Goal: Task Accomplishment & Management: Use online tool/utility

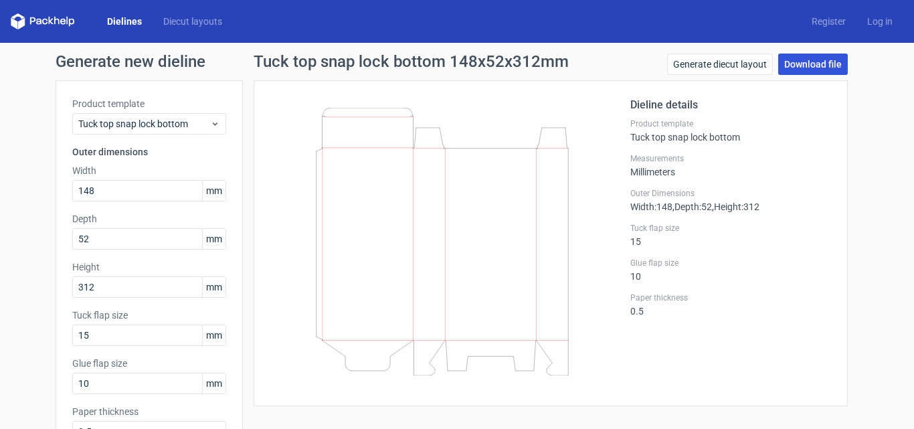
click at [822, 66] on link "Download file" at bounding box center [813, 64] width 70 height 21
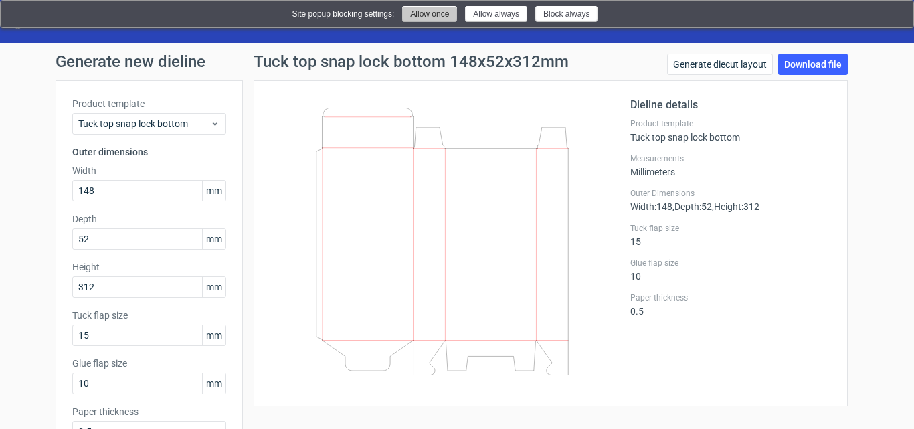
click at [432, 18] on button "Allow once" at bounding box center [429, 14] width 55 height 16
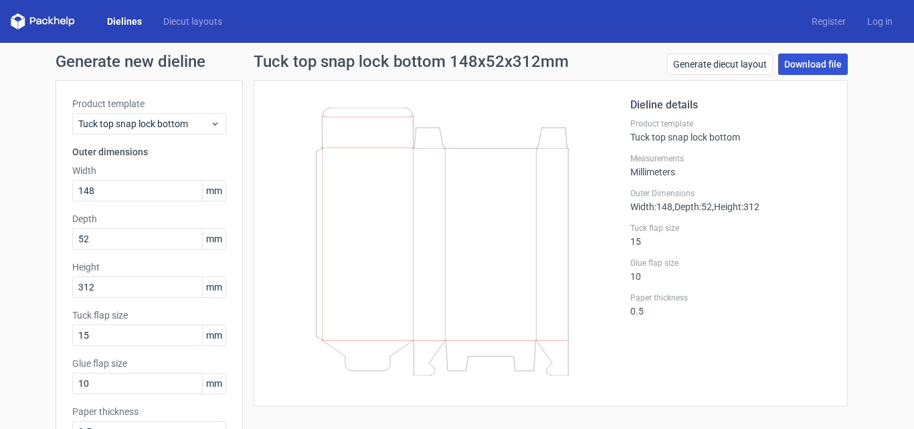
click at [792, 58] on link "Download file" at bounding box center [813, 64] width 70 height 21
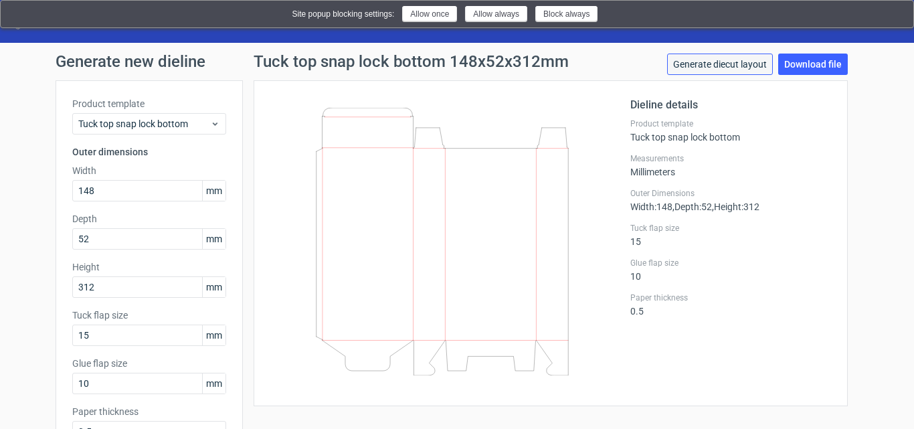
click at [697, 64] on link "Generate diecut layout" at bounding box center [720, 64] width 106 height 21
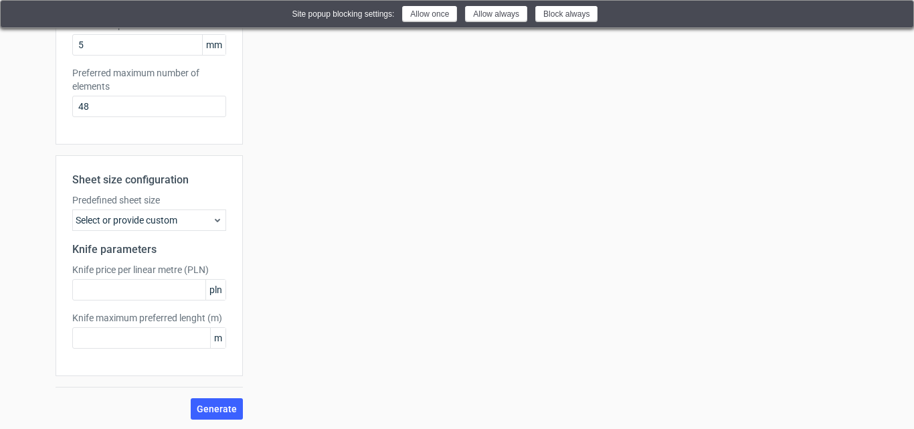
scroll to position [388, 0]
click at [191, 218] on div "Select or provide custom" at bounding box center [149, 218] width 154 height 21
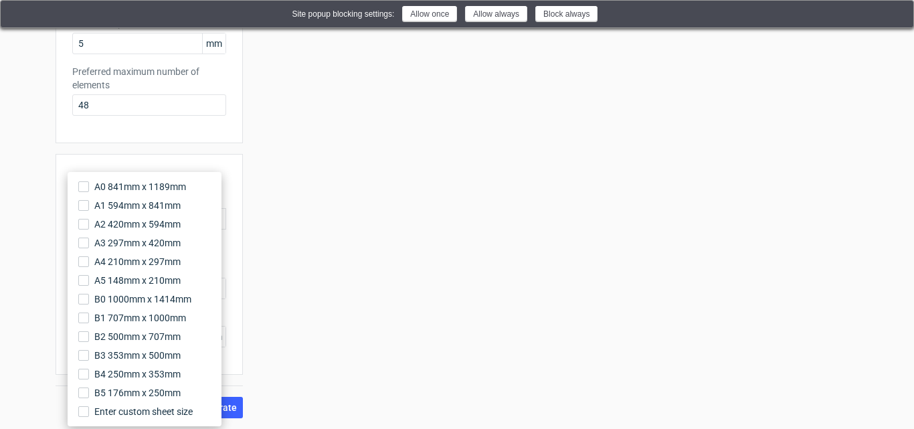
click at [262, 219] on div "Your diecut layouts will be listed here once you generate them Height Depth Wid…" at bounding box center [551, 55] width 616 height 726
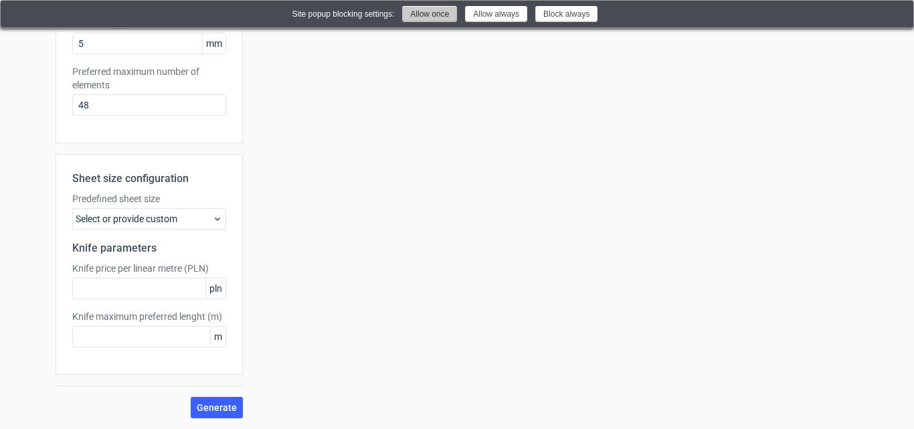
click at [417, 18] on button "Allow once" at bounding box center [429, 14] width 55 height 16
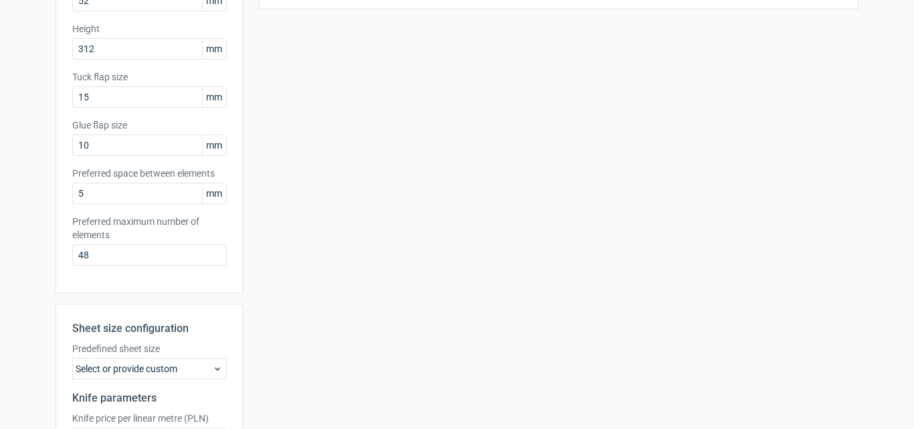
scroll to position [0, 0]
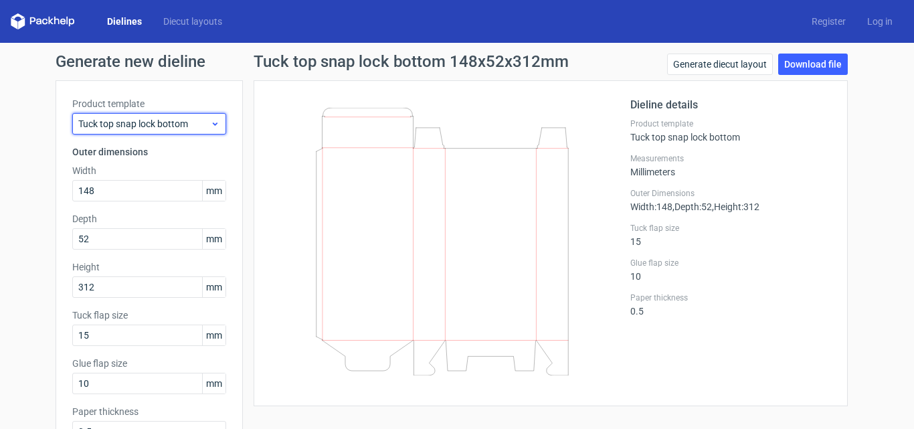
click at [179, 115] on div "Tuck top snap lock bottom" at bounding box center [149, 123] width 154 height 21
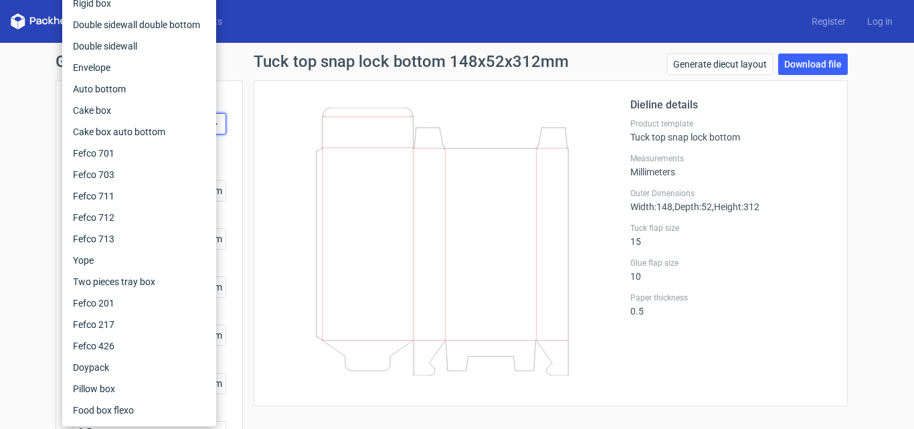
click at [232, 118] on div "Product template Tuck top snap lock bottom Outer dimensions Width 148 mm Depth …" at bounding box center [149, 274] width 187 height 389
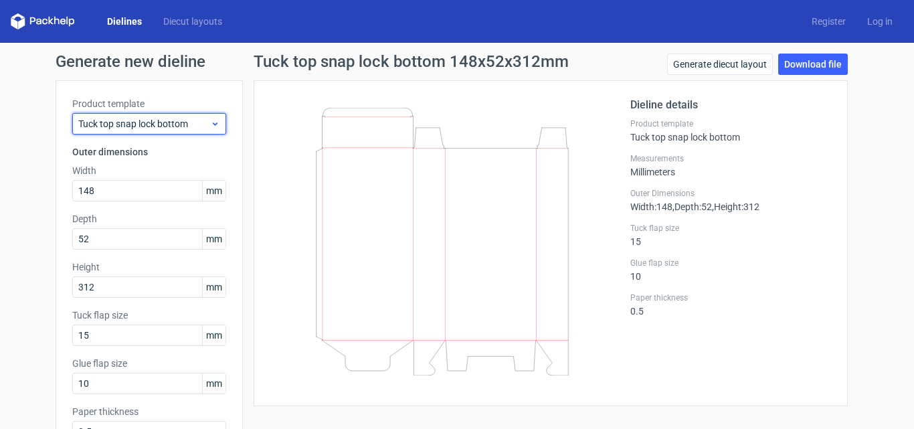
click at [210, 123] on icon at bounding box center [215, 123] width 10 height 11
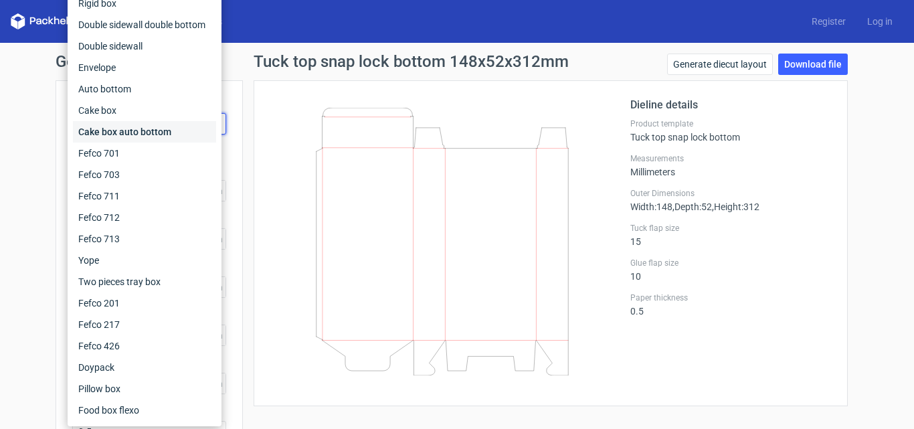
scroll to position [95, 0]
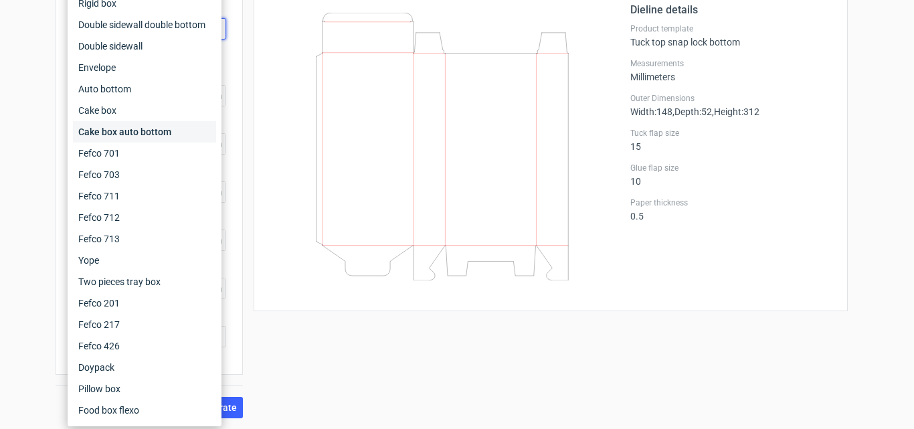
click at [137, 126] on div "Cake box auto bottom" at bounding box center [144, 131] width 143 height 21
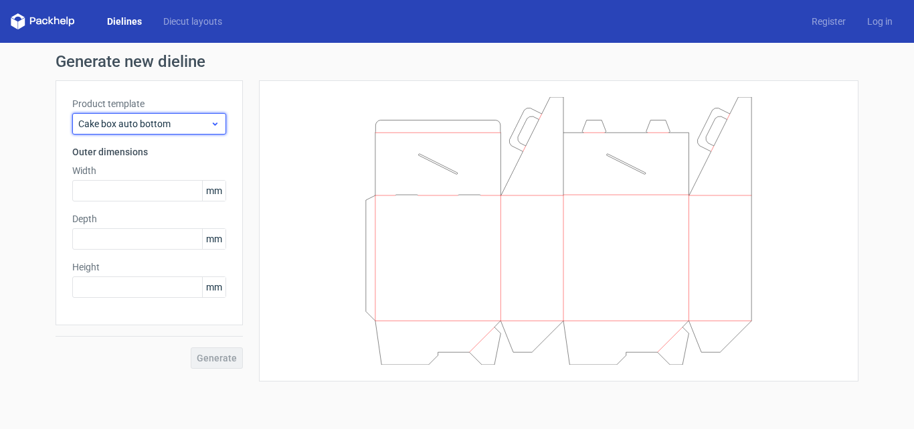
click at [149, 122] on span "Cake box auto bottom" at bounding box center [144, 123] width 132 height 13
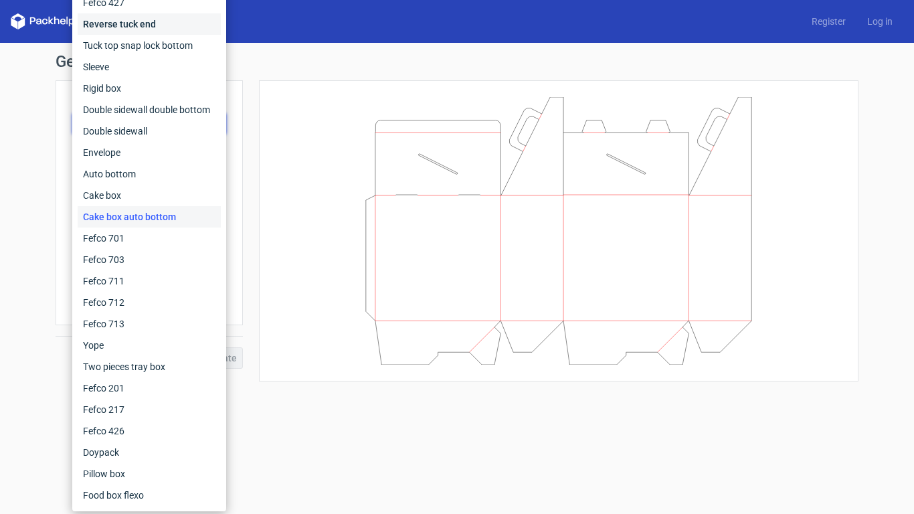
click at [168, 27] on div "Reverse tuck end" at bounding box center [149, 23] width 143 height 21
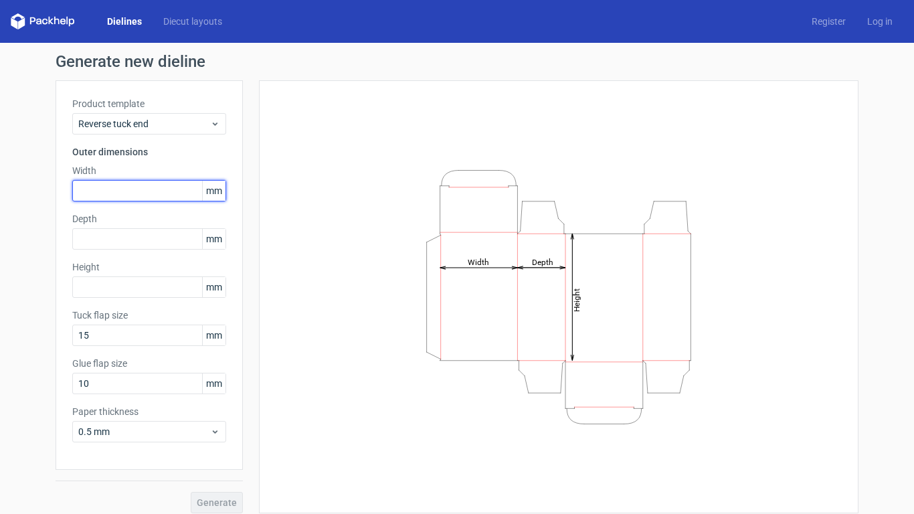
click at [155, 190] on input "text" at bounding box center [149, 190] width 154 height 21
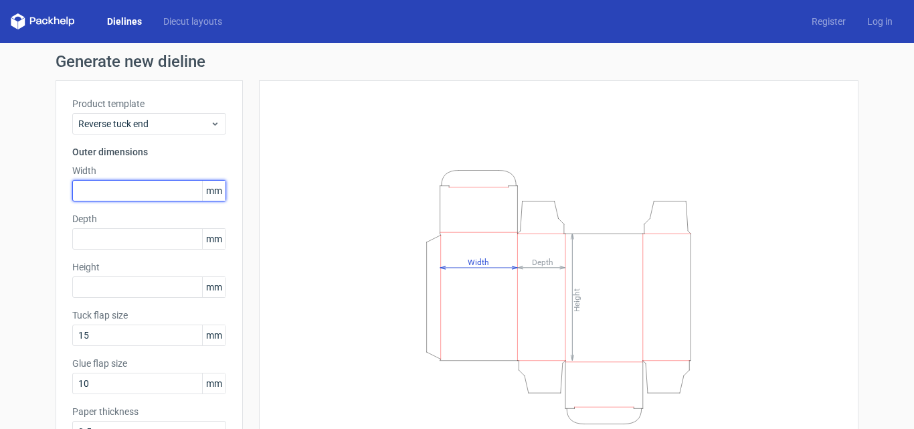
click at [153, 184] on input "text" at bounding box center [149, 190] width 154 height 21
paste input "31214852"
drag, startPoint x: 111, startPoint y: 195, endPoint x: 139, endPoint y: 195, distance: 27.4
click at [139, 195] on input "31214852" at bounding box center [149, 190] width 154 height 21
click at [116, 193] on input "31214852" at bounding box center [149, 190] width 154 height 21
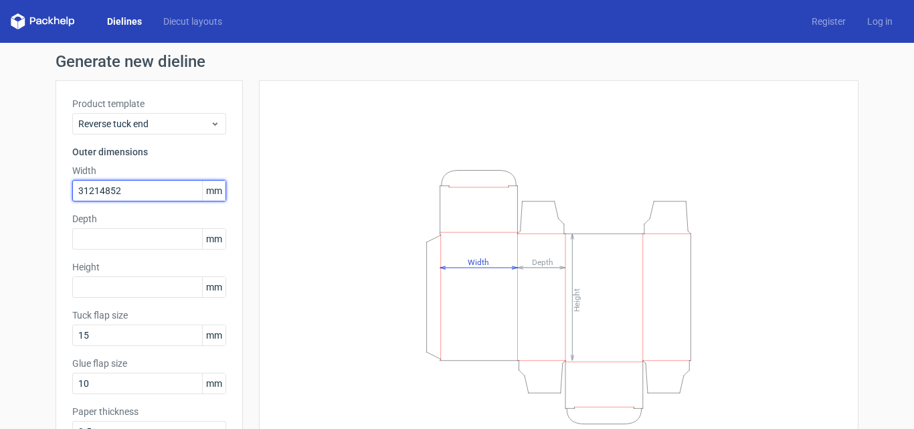
drag, startPoint x: 104, startPoint y: 190, endPoint x: 138, endPoint y: 194, distance: 33.7
click at [138, 194] on input "31214852" at bounding box center [149, 190] width 154 height 21
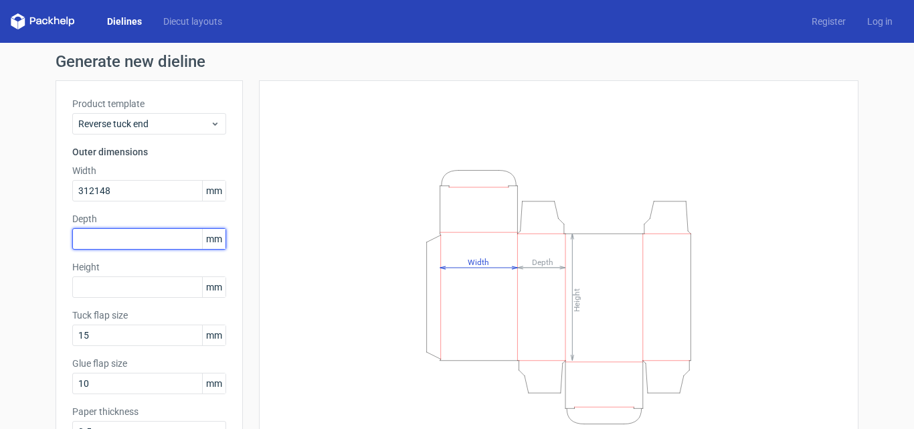
click at [108, 235] on div "Depth mm" at bounding box center [149, 230] width 154 height 37
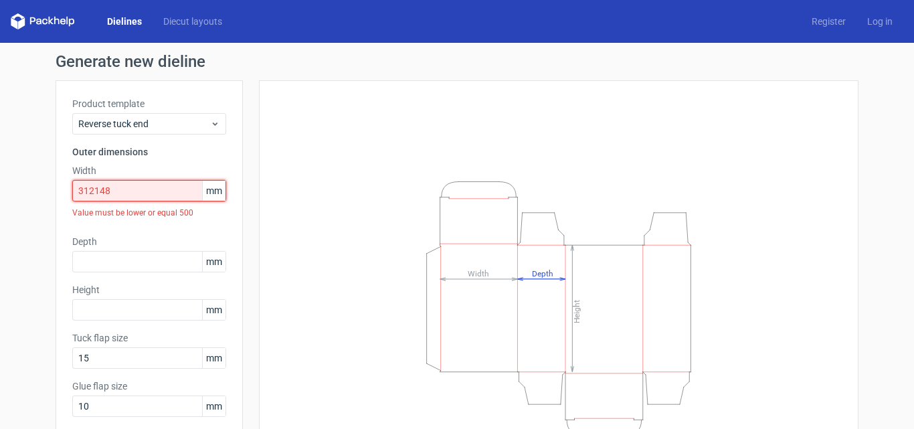
click at [83, 193] on input "312148" at bounding box center [149, 190] width 154 height 21
drag, startPoint x: 89, startPoint y: 194, endPoint x: 64, endPoint y: 194, distance: 25.4
click at [64, 194] on div "Product template Reverse tuck end Outer dimensions Width 312148 mm Value must b…" at bounding box center [149, 286] width 187 height 412
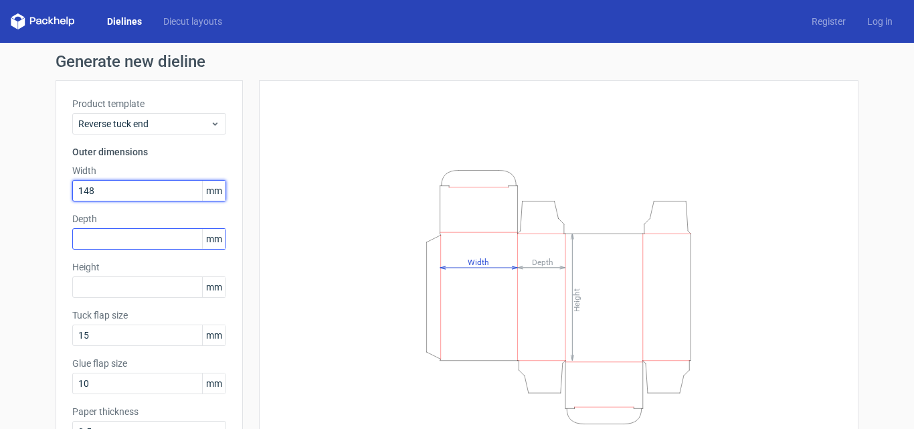
type input "148"
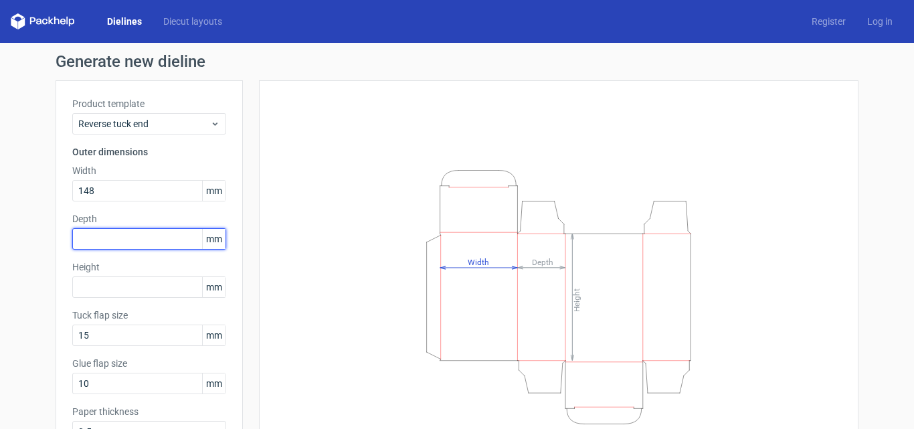
click at [101, 247] on input "text" at bounding box center [149, 238] width 154 height 21
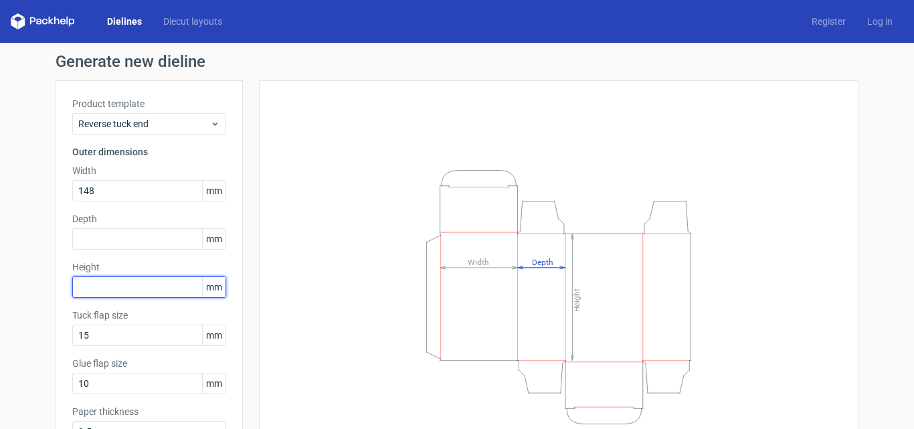
click at [112, 283] on input "text" at bounding box center [149, 286] width 154 height 21
paste input "312"
type input "312"
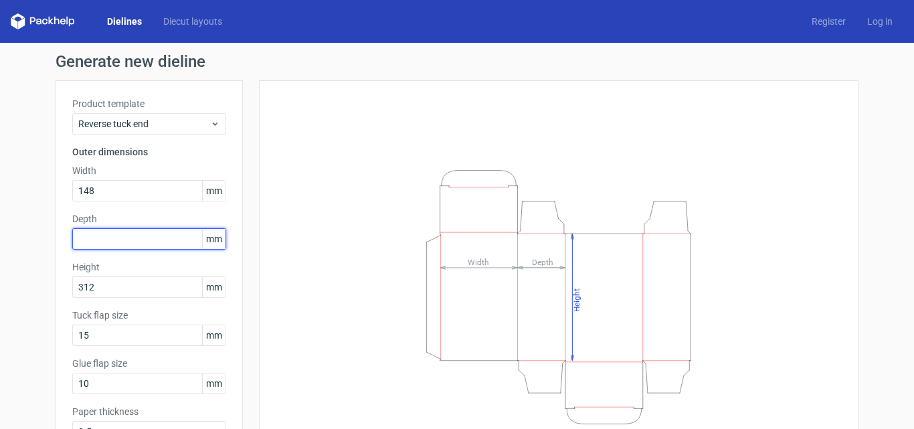
click at [106, 238] on input "text" at bounding box center [149, 238] width 154 height 21
paste input "52"
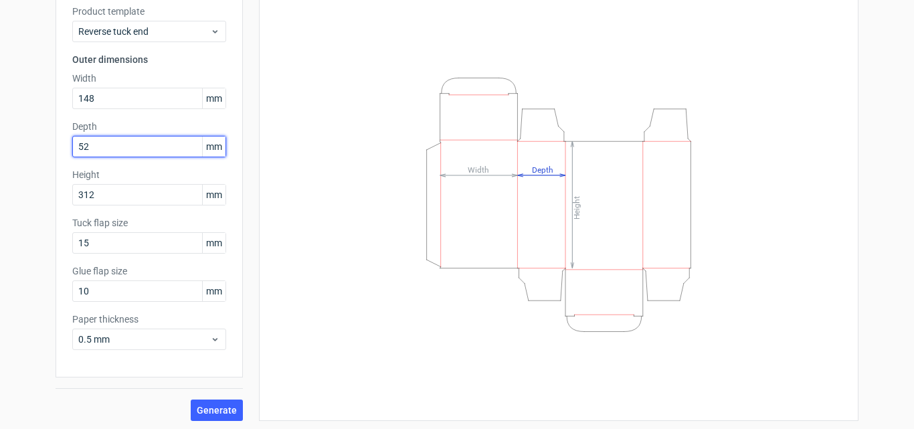
scroll to position [95, 0]
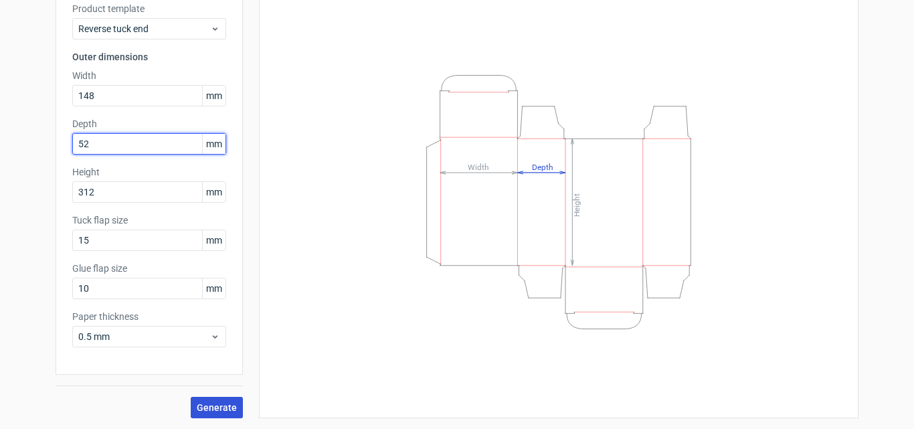
type input "52"
click at [211, 398] on button "Generate" at bounding box center [217, 407] width 52 height 21
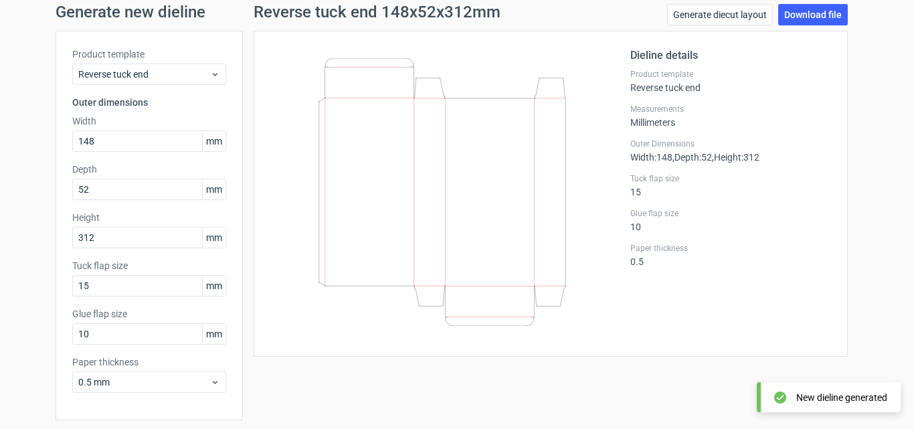
scroll to position [28, 0]
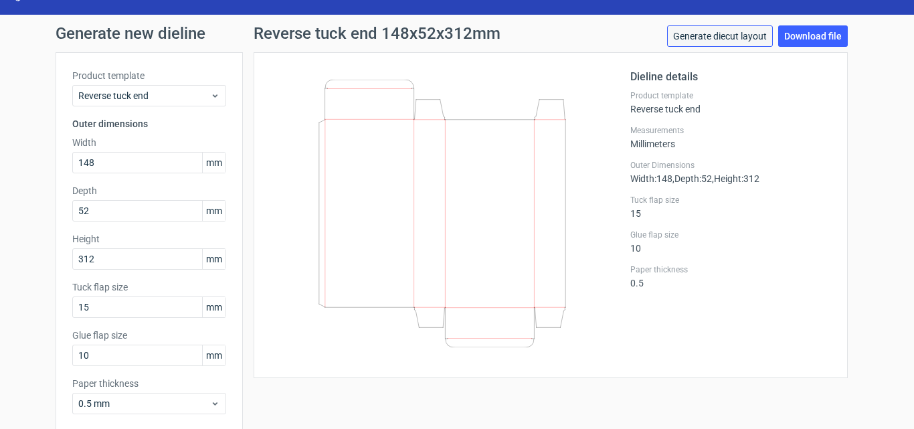
click at [723, 31] on link "Generate diecut layout" at bounding box center [720, 35] width 106 height 21
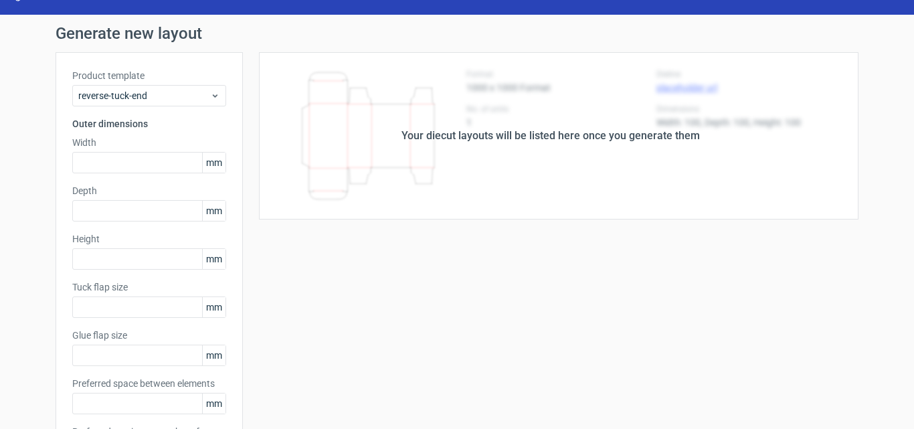
type input "148"
type input "52"
type input "312"
type input "15"
type input "10"
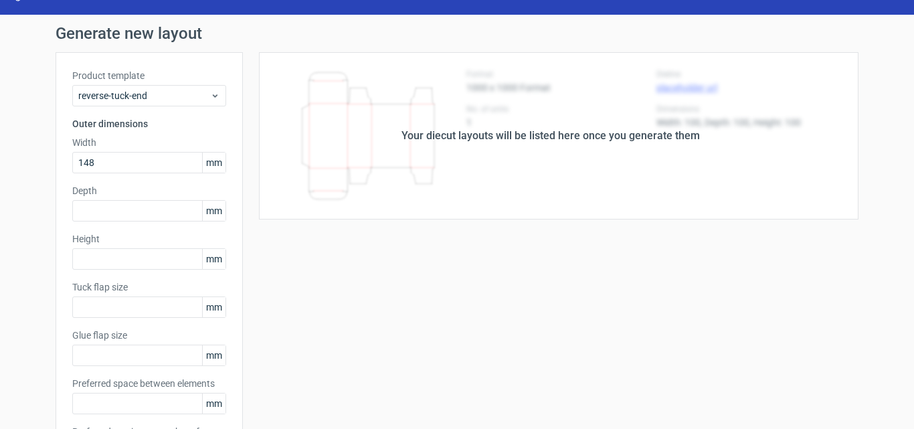
type input "5"
type input "48"
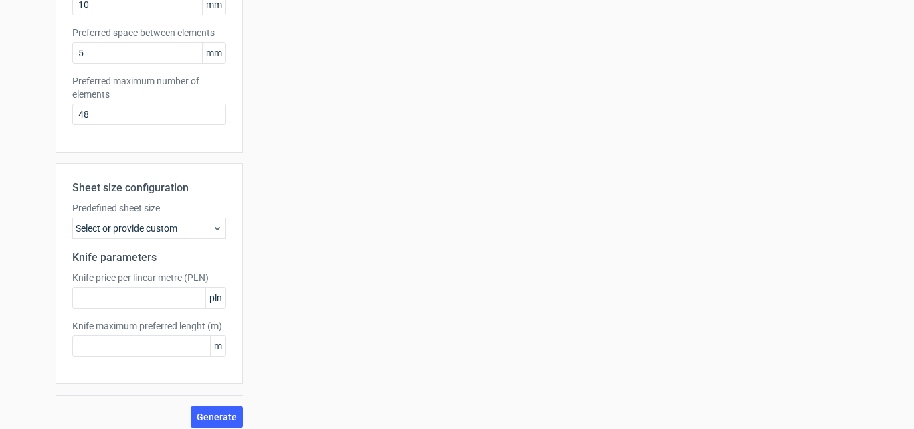
scroll to position [388, 0]
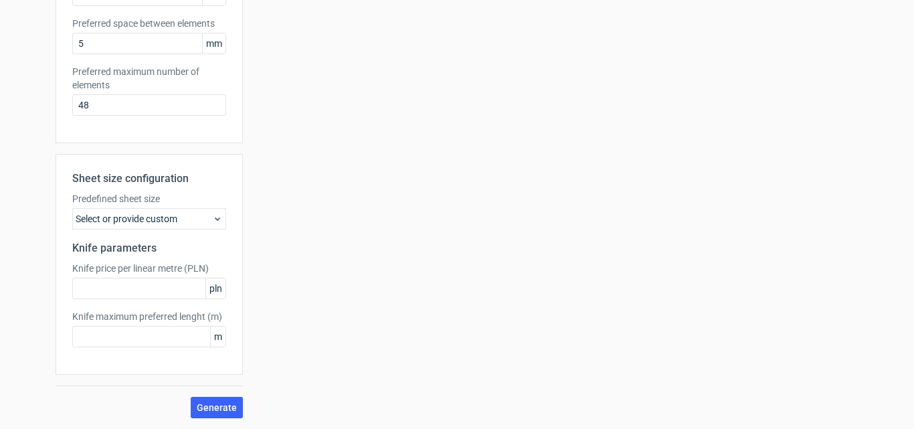
click at [154, 213] on div "Select or provide custom" at bounding box center [149, 218] width 154 height 21
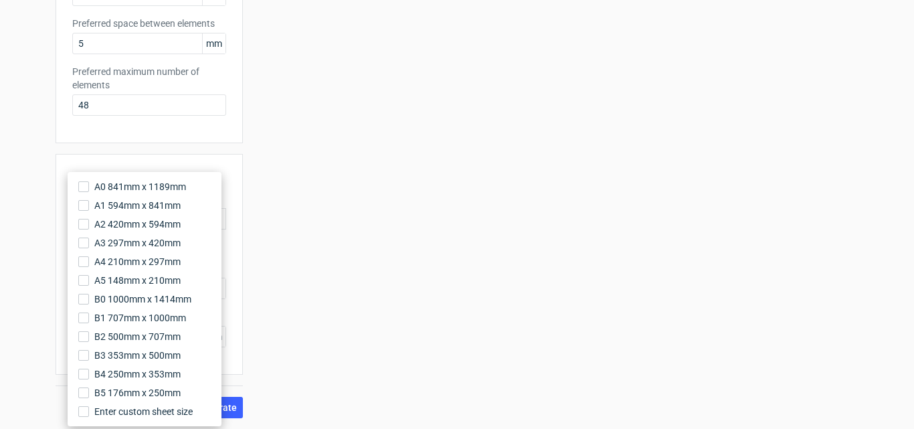
click at [260, 189] on div "Your diecut layouts will be listed here once you generate them Height Depth Wid…" at bounding box center [551, 55] width 616 height 726
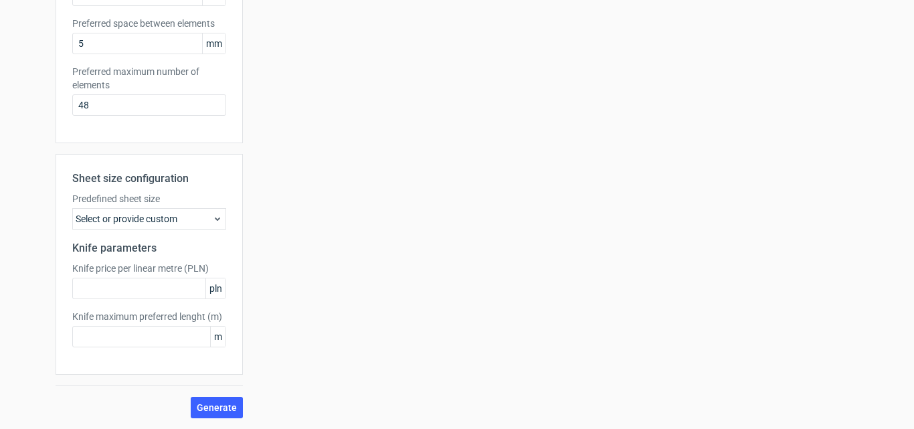
scroll to position [0, 0]
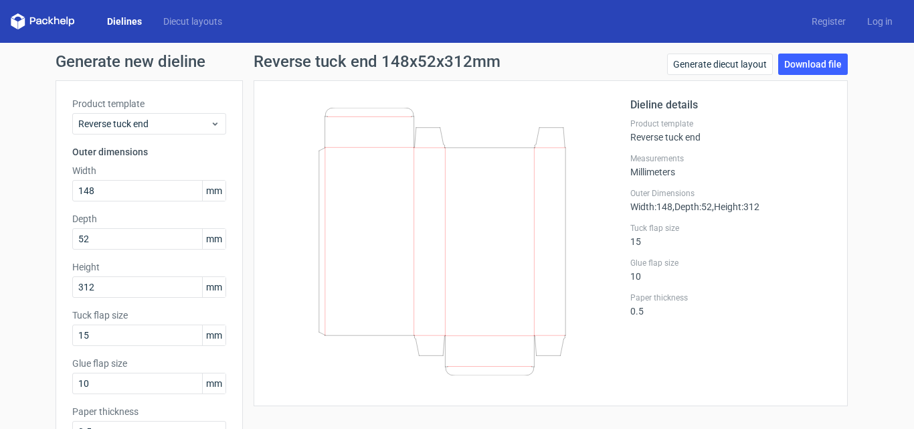
click at [387, 187] on icon at bounding box center [442, 242] width 323 height 268
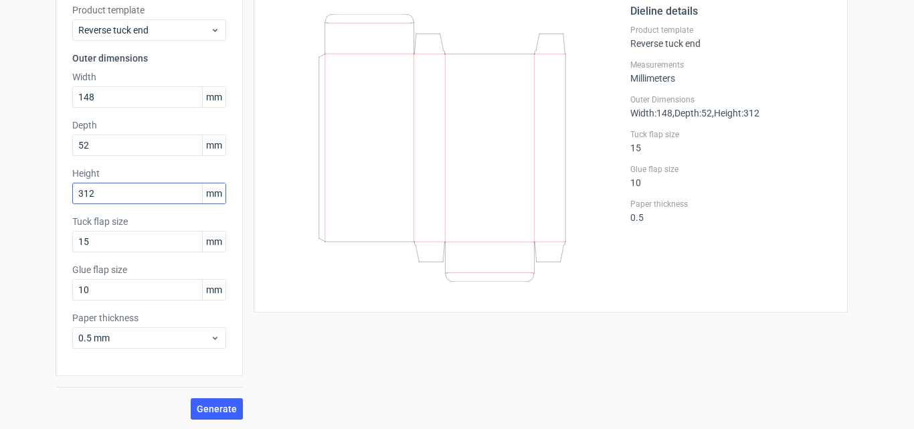
scroll to position [95, 0]
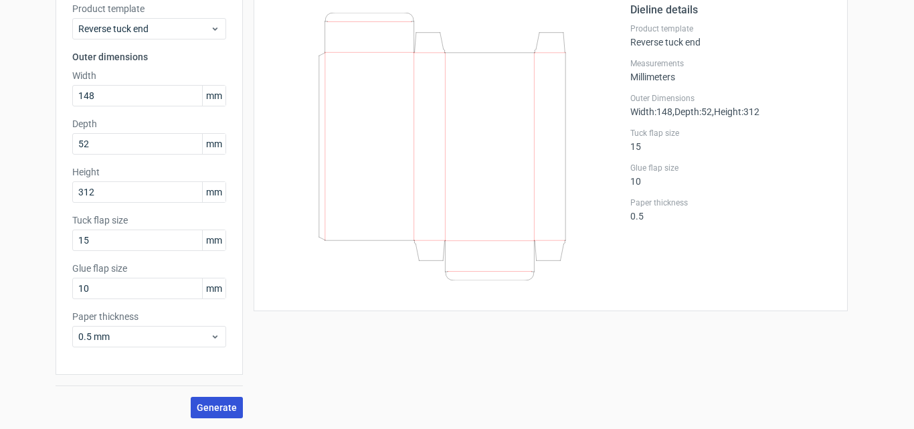
click at [215, 403] on span "Generate" at bounding box center [217, 407] width 40 height 9
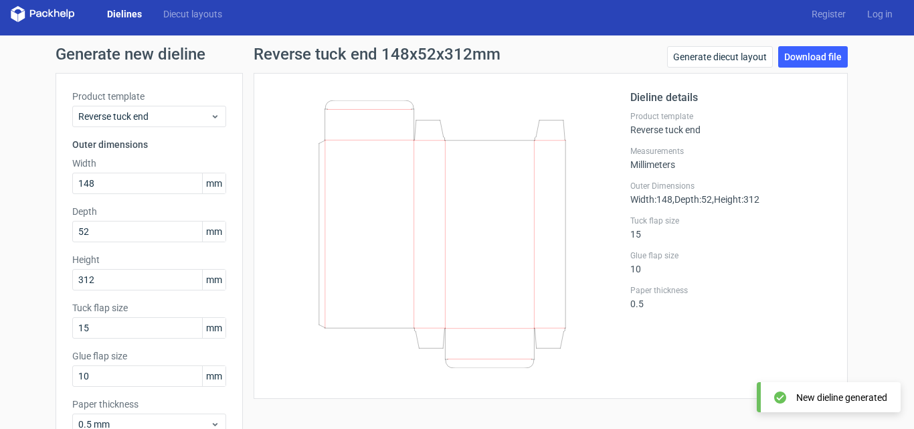
scroll to position [0, 0]
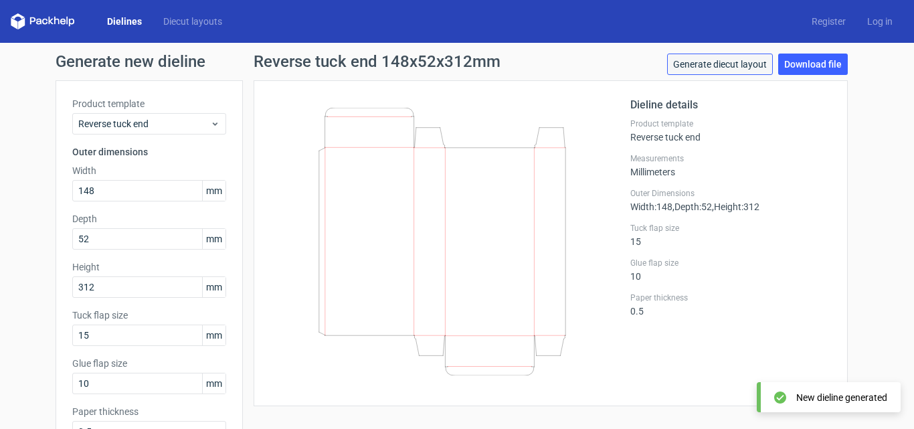
click at [691, 68] on link "Generate diecut layout" at bounding box center [720, 64] width 106 height 21
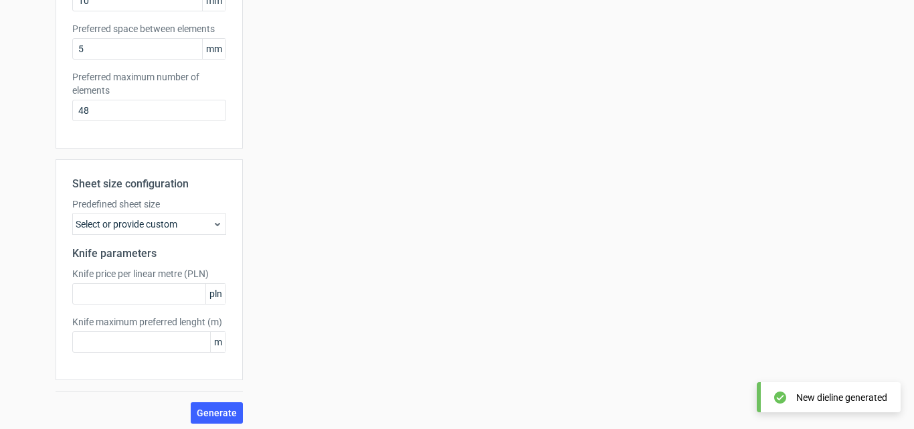
scroll to position [388, 0]
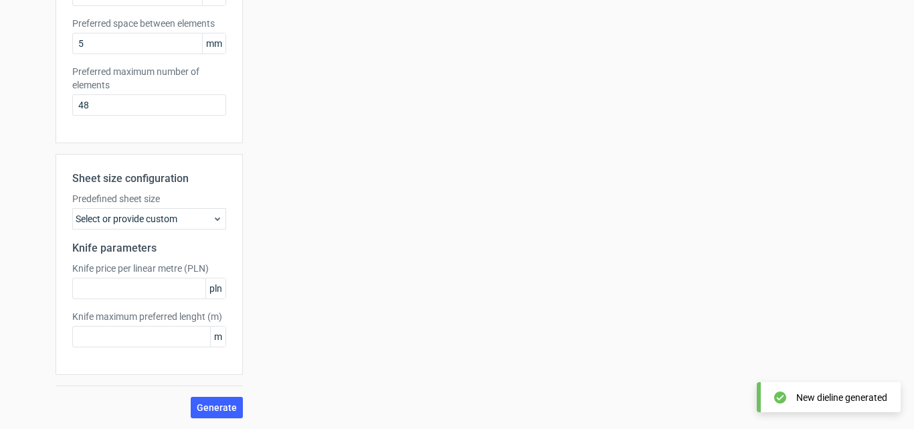
click at [188, 227] on div "Select or provide custom" at bounding box center [149, 218] width 154 height 21
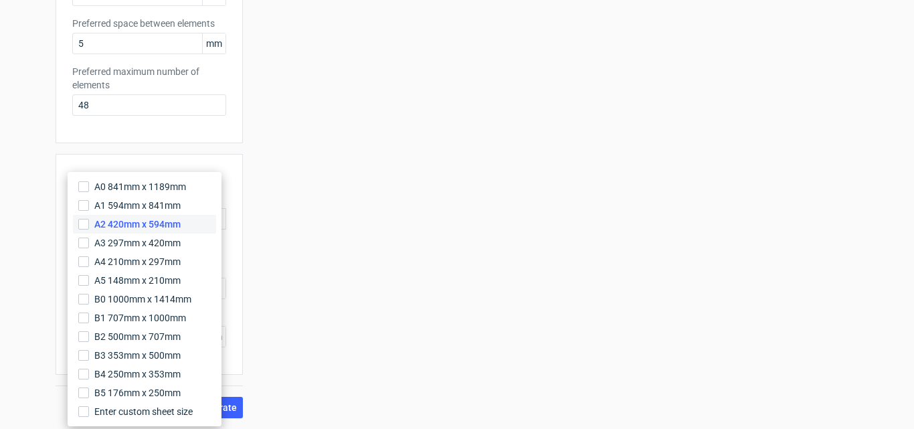
click at [184, 224] on label "A2 420mm x 594mm" at bounding box center [144, 224] width 143 height 19
click at [89, 224] on input "A2 420mm x 594mm" at bounding box center [83, 224] width 11 height 11
click at [243, 357] on div "Your diecut layouts will be listed here once you generate them Height Depth Wid…" at bounding box center [551, 55] width 616 height 726
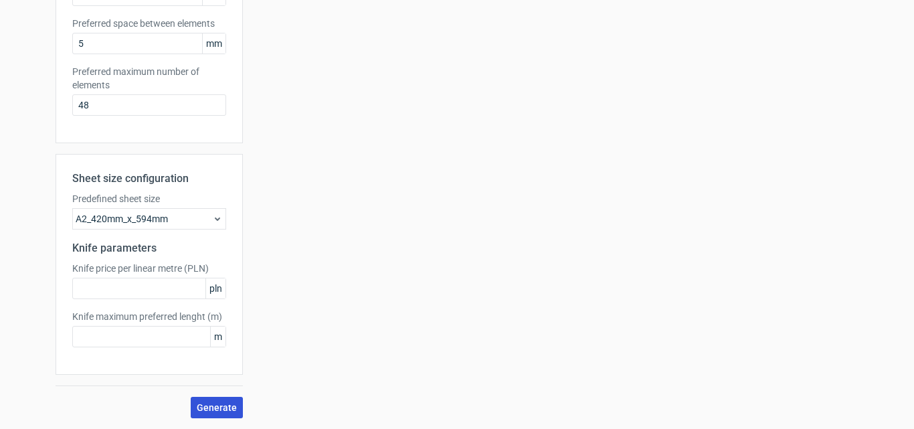
click at [222, 405] on span "Generate" at bounding box center [217, 407] width 40 height 9
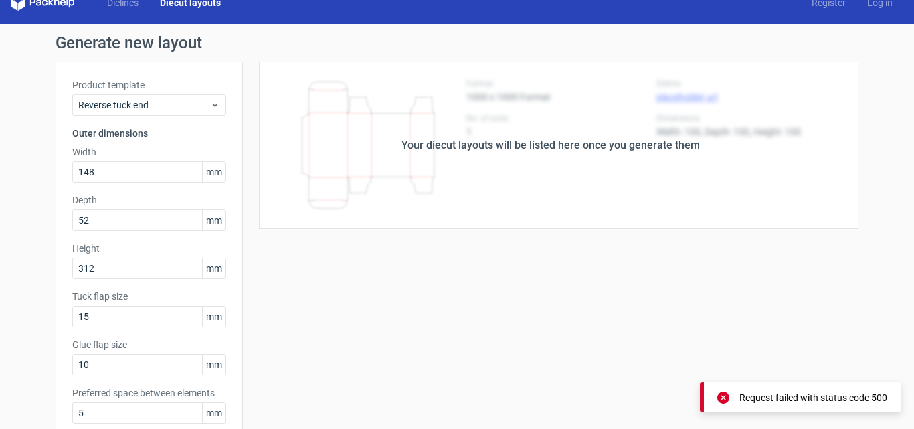
scroll to position [0, 0]
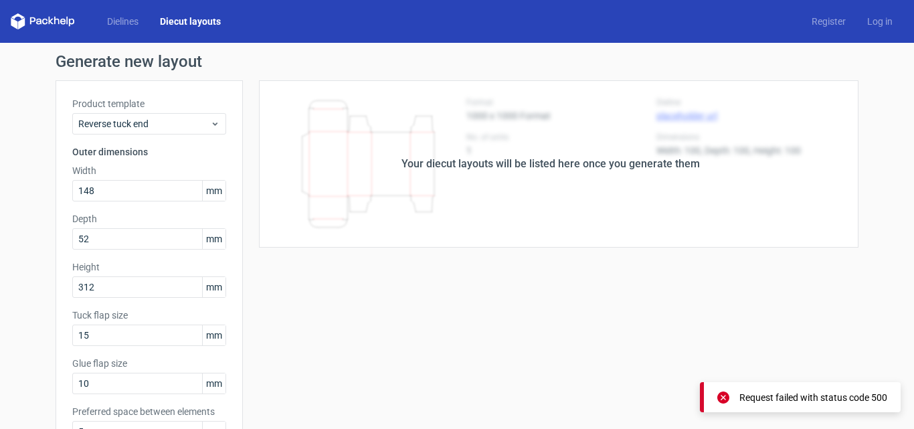
click at [571, 175] on div "Your diecut layouts will be listed here once you generate them" at bounding box center [551, 163] width 616 height 167
click at [196, 23] on link "Diecut layouts" at bounding box center [190, 21] width 82 height 13
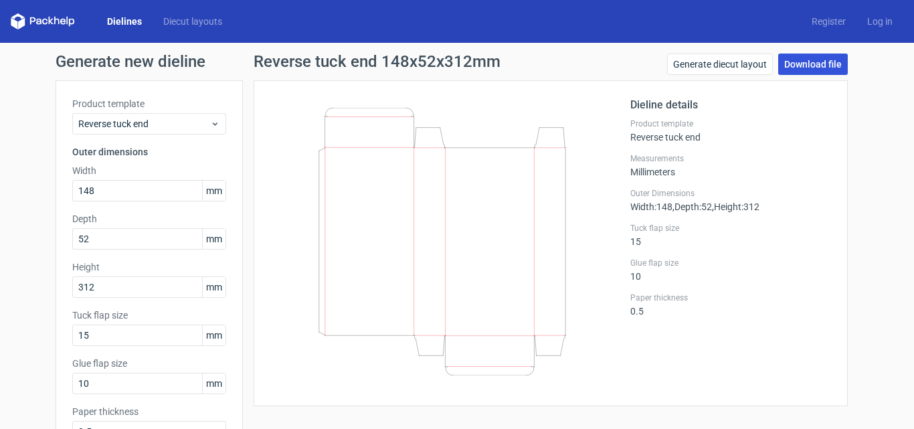
click at [792, 62] on link "Download file" at bounding box center [813, 64] width 70 height 21
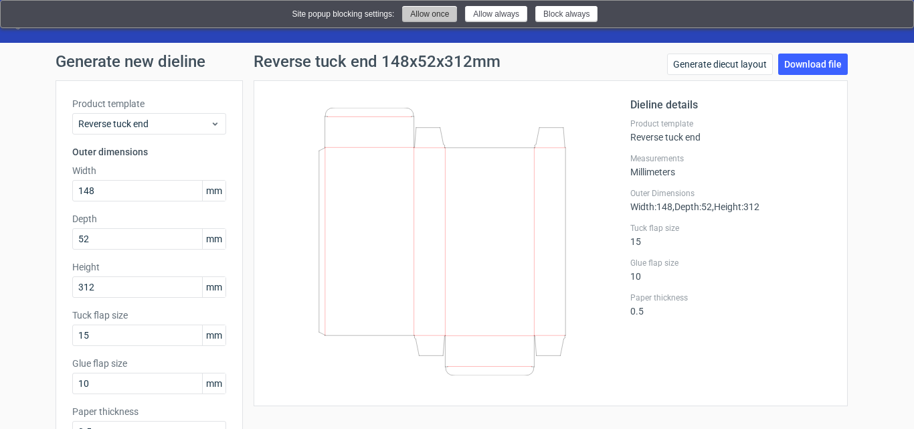
click at [440, 17] on button "Allow once" at bounding box center [429, 14] width 55 height 16
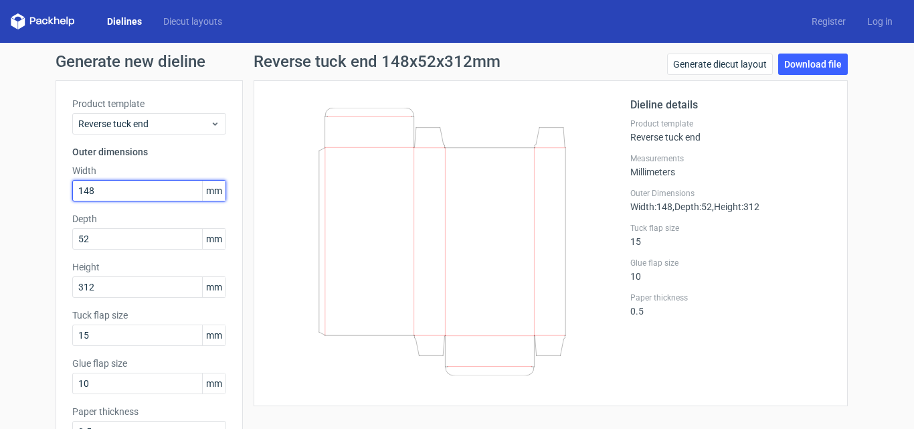
drag, startPoint x: 112, startPoint y: 193, endPoint x: 43, endPoint y: 203, distance: 70.3
click at [43, 203] on div "Generate new dieline Product template Reverse tuck end Outer dimensions Width 1…" at bounding box center [457, 283] width 914 height 481
type input "312"
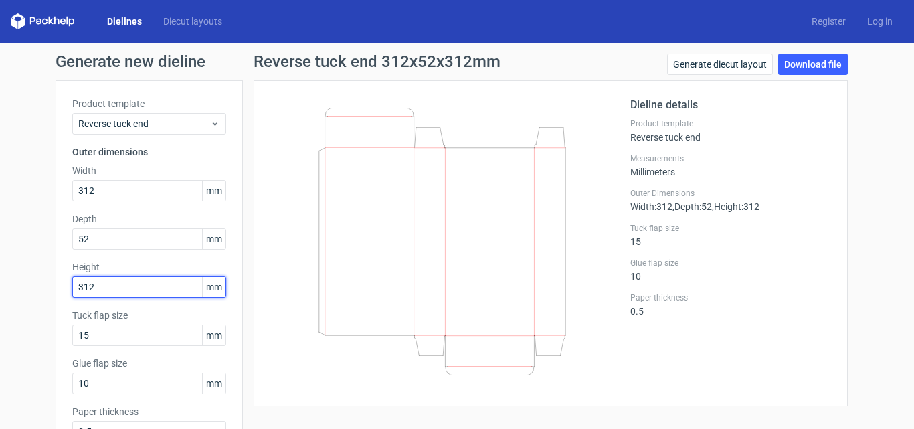
drag, startPoint x: 78, startPoint y: 284, endPoint x: 8, endPoint y: 280, distance: 69.8
click at [1, 284] on div "Generate new dieline Product template Reverse tuck end Outer dimensions Width 3…" at bounding box center [457, 283] width 914 height 481
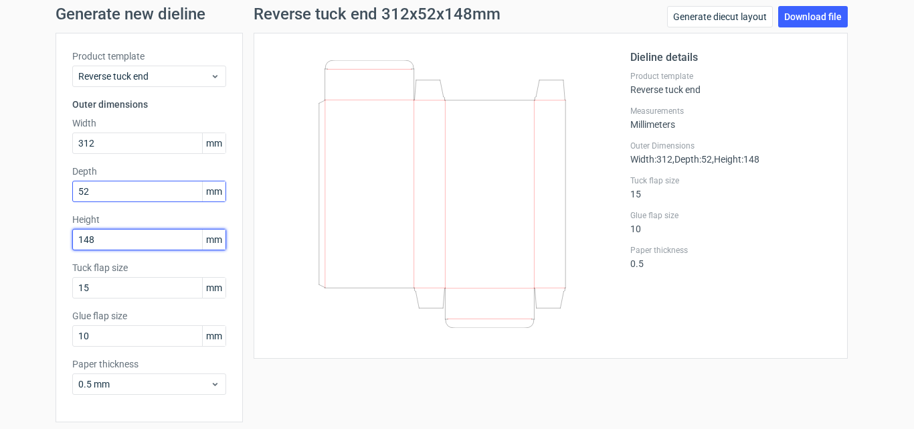
scroll to position [95, 0]
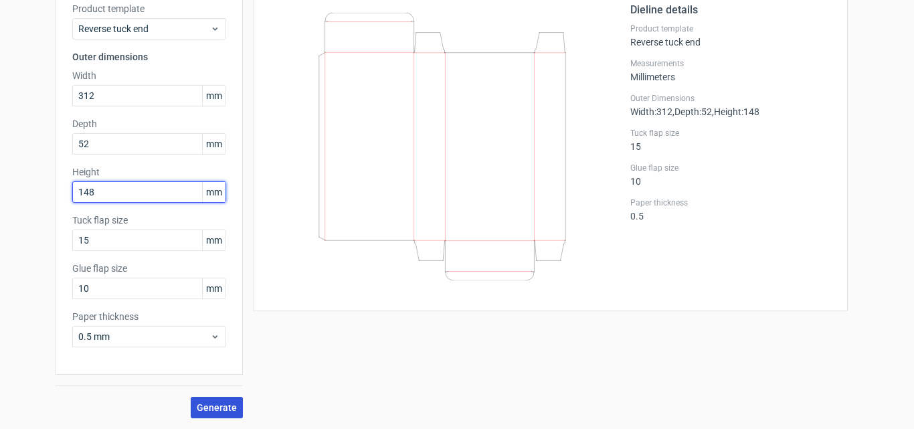
type input "148"
click at [206, 405] on span "Generate" at bounding box center [217, 407] width 40 height 9
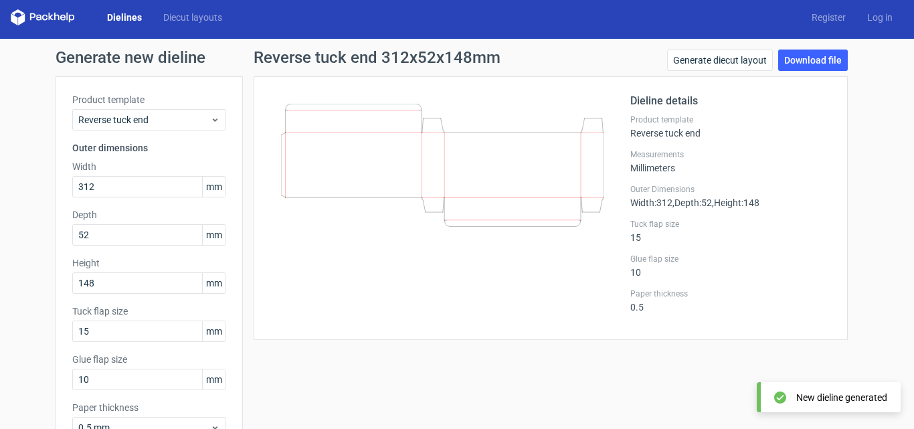
scroll to position [0, 0]
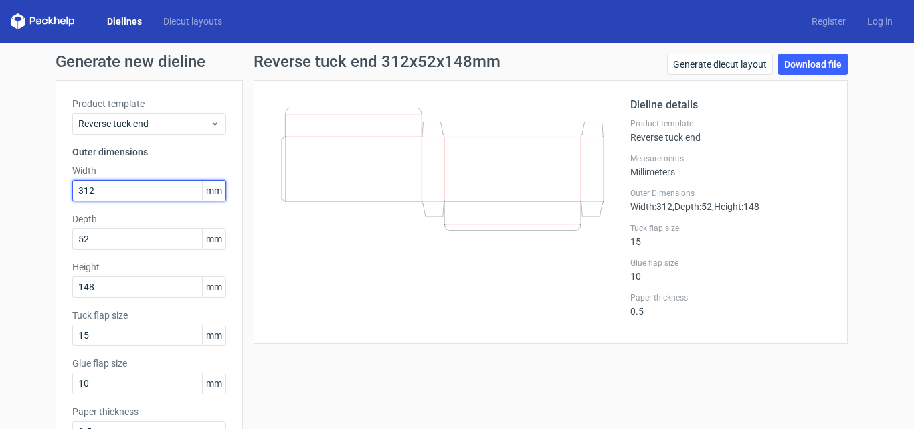
click at [33, 209] on div "Generate new dieline Product template Reverse tuck end Outer dimensions Width 3…" at bounding box center [457, 283] width 914 height 481
type input "148"
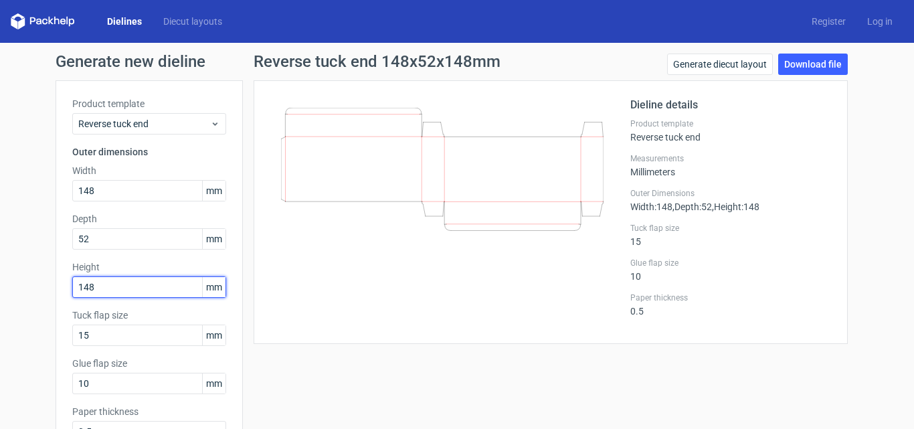
drag, startPoint x: 112, startPoint y: 288, endPoint x: 0, endPoint y: 272, distance: 113.5
click at [0, 272] on div "Generate new dieline Product template Reverse tuck end Outer dimensions Width 1…" at bounding box center [457, 283] width 914 height 481
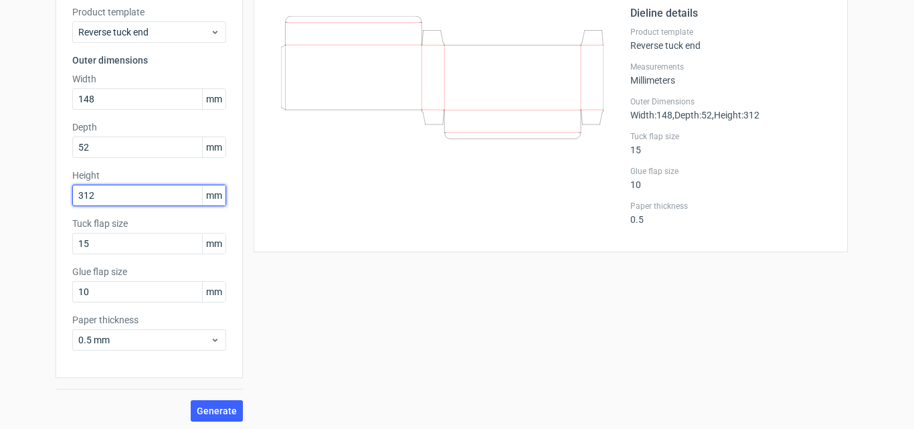
scroll to position [95, 0]
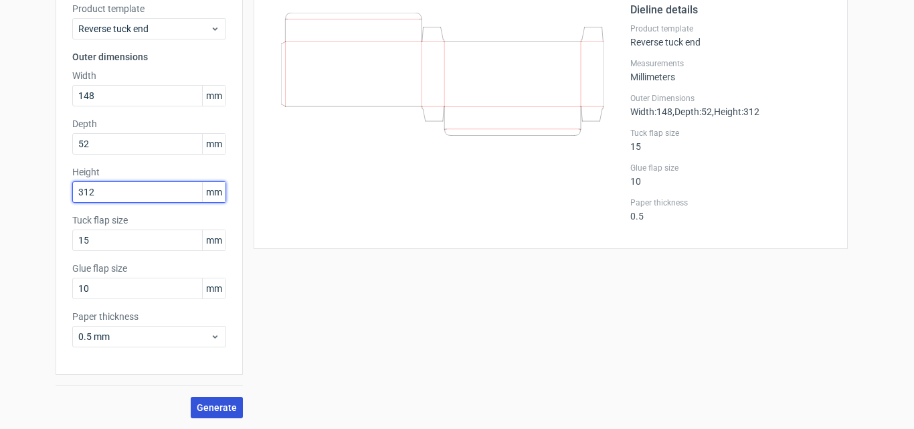
type input "312"
click at [208, 408] on span "Generate" at bounding box center [217, 407] width 40 height 9
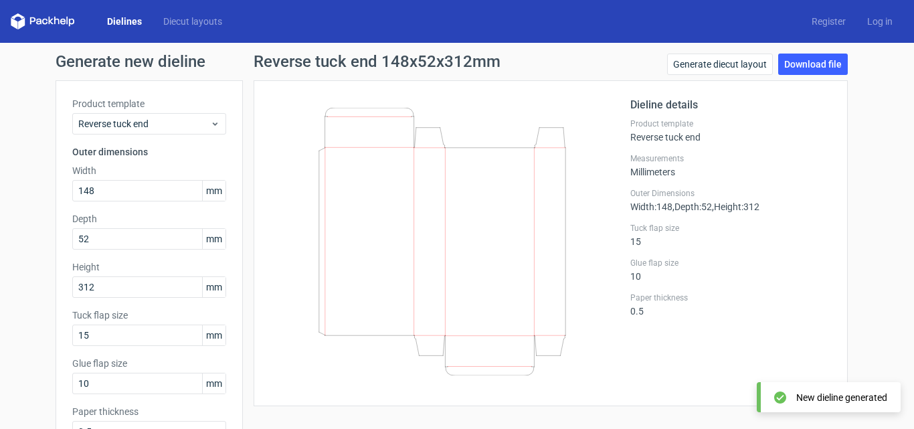
scroll to position [67, 0]
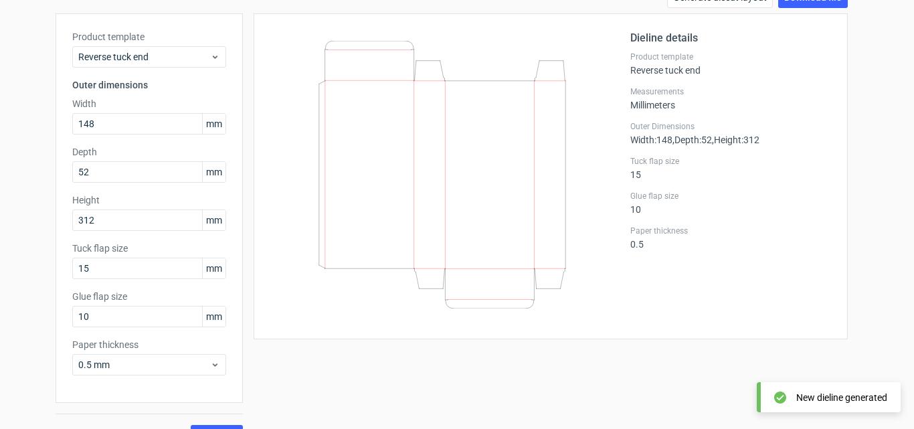
click at [579, 355] on div "Reverse tuck end 148x52x312mm Generate diecut layout Download file Dieline deta…" at bounding box center [551, 217] width 616 height 460
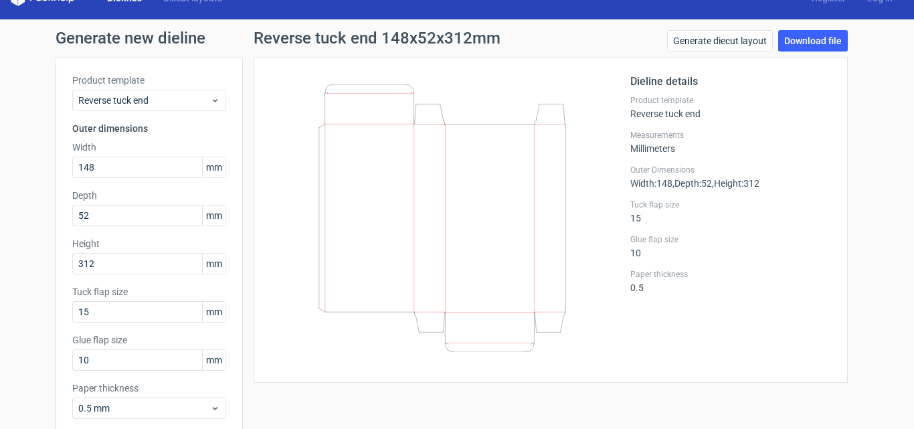
scroll to position [0, 0]
